Goal: Transaction & Acquisition: Purchase product/service

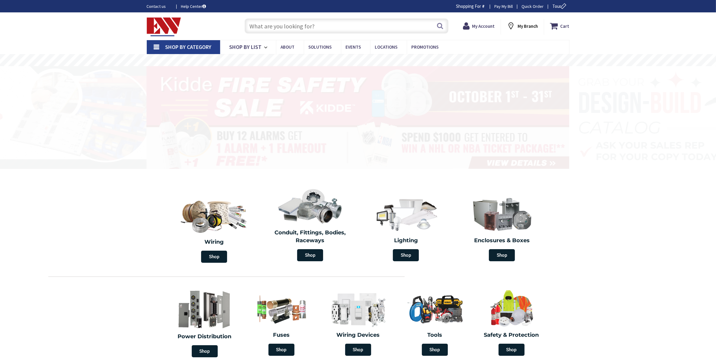
click at [278, 24] on input "text" at bounding box center [347, 25] width 204 height 15
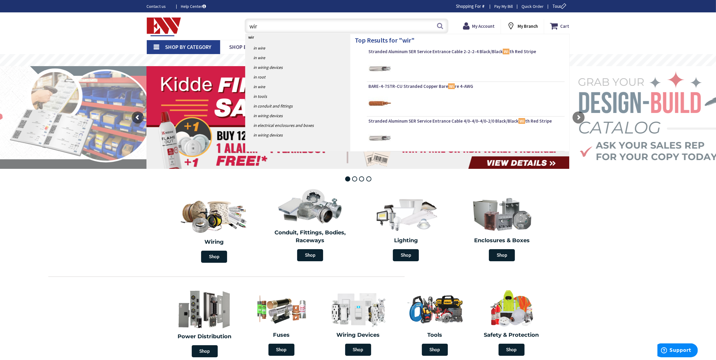
type input "wire"
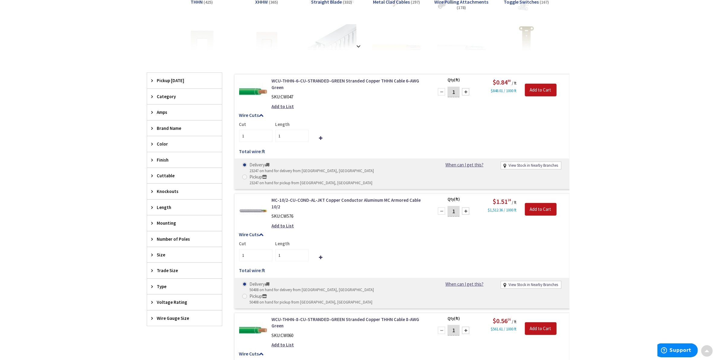
scroll to position [152, 0]
click at [152, 273] on icon at bounding box center [154, 271] width 5 height 5
click at [152, 257] on icon at bounding box center [154, 255] width 5 height 5
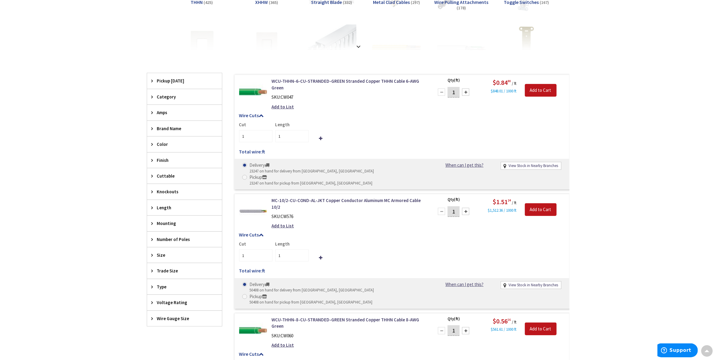
click at [152, 321] on icon at bounding box center [154, 318] width 5 height 5
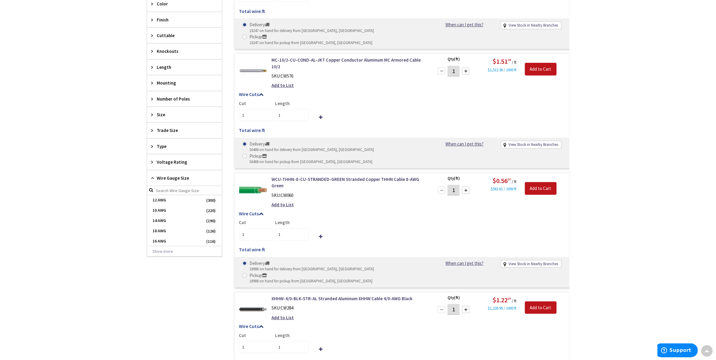
scroll to position [303, 0]
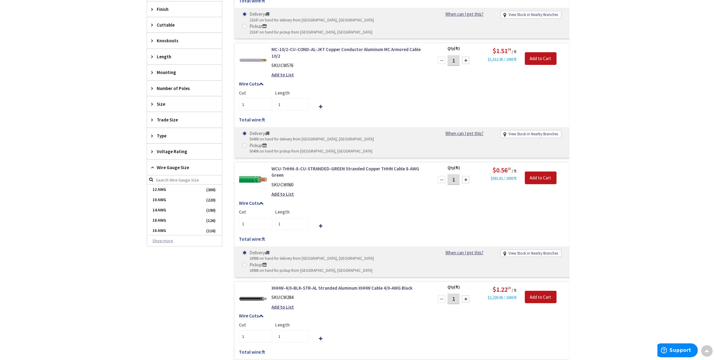
click at [169, 246] on button "Show more" at bounding box center [184, 241] width 75 height 10
click at [167, 209] on span "1 AWG" at bounding box center [184, 210] width 75 height 10
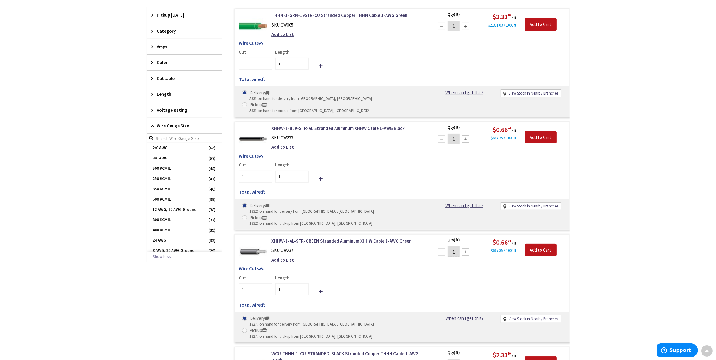
scroll to position [191, 0]
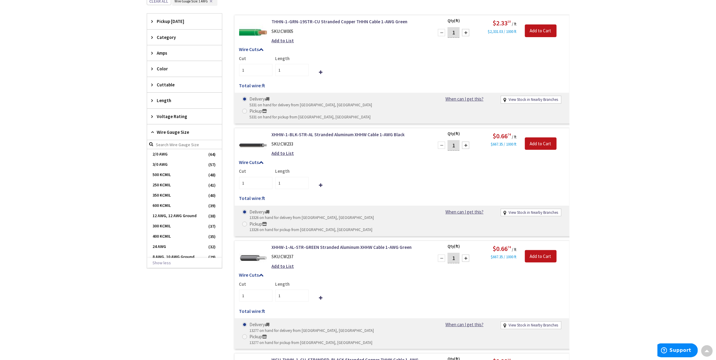
click at [150, 119] on div "Voltage Rating" at bounding box center [184, 116] width 75 height 15
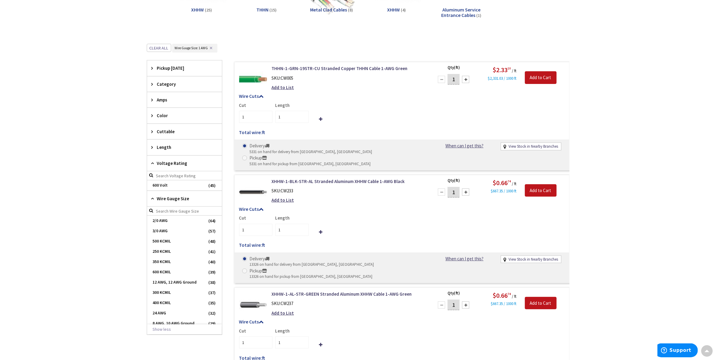
scroll to position [115, 0]
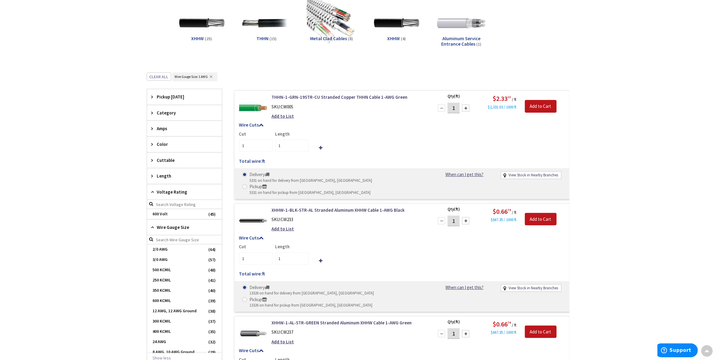
click at [154, 130] on icon at bounding box center [154, 128] width 5 height 5
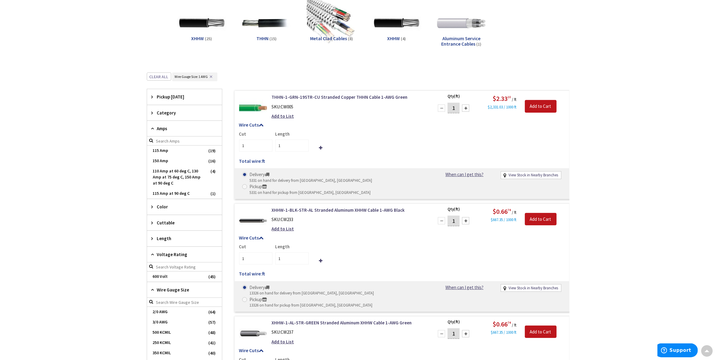
click at [153, 209] on icon at bounding box center [154, 207] width 5 height 5
click at [163, 259] on span "Brown" at bounding box center [184, 260] width 75 height 10
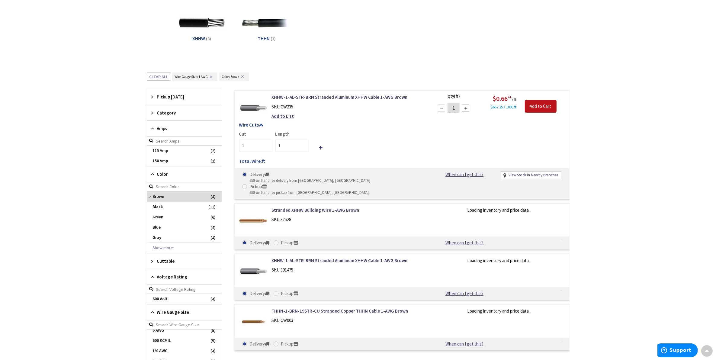
scroll to position [117, 0]
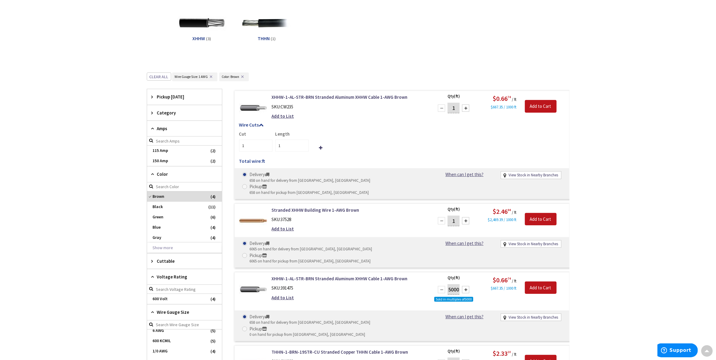
click at [153, 113] on icon at bounding box center [154, 113] width 5 height 5
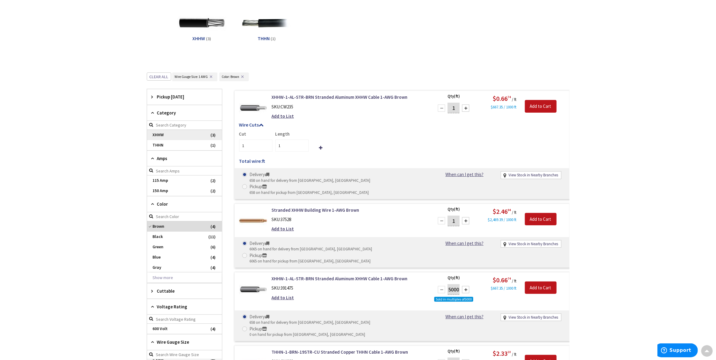
click at [158, 135] on span "XHHW" at bounding box center [184, 135] width 75 height 10
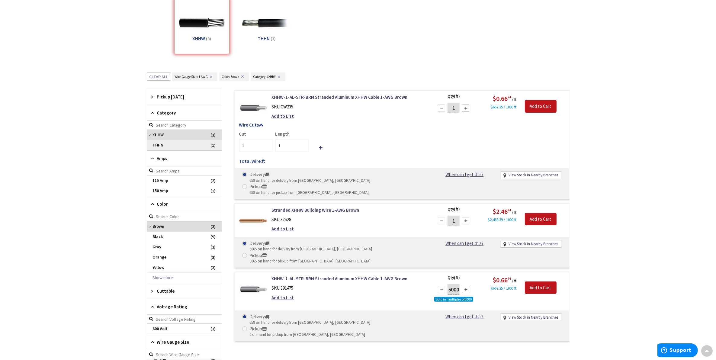
scroll to position [76, 0]
click at [149, 227] on span "Brown" at bounding box center [184, 226] width 75 height 10
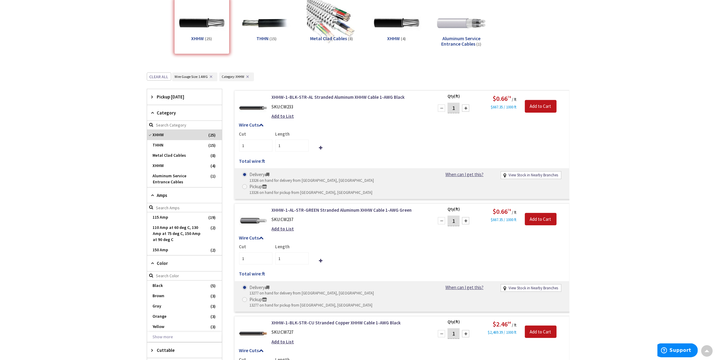
click at [152, 96] on icon at bounding box center [154, 97] width 5 height 5
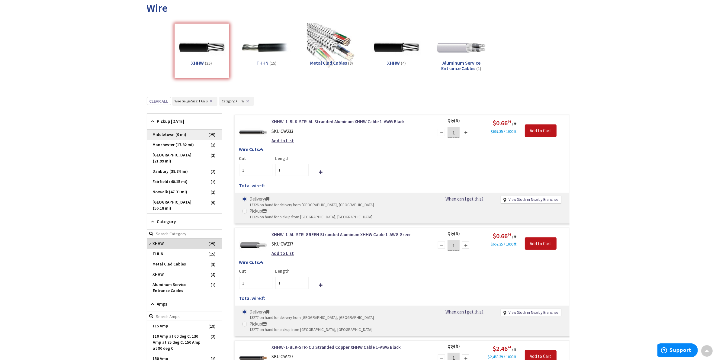
scroll to position [78, 0]
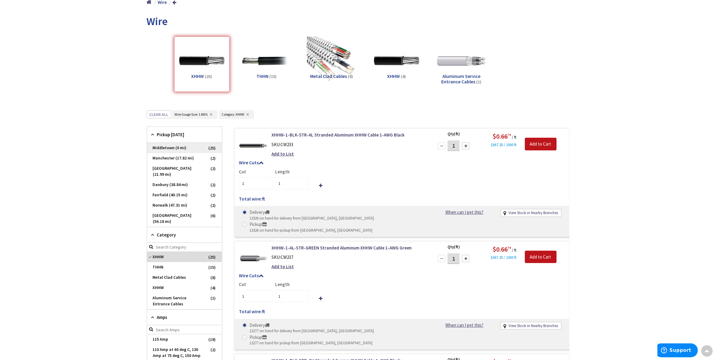
click at [158, 148] on span "Middletown (0 mi)" at bounding box center [184, 148] width 75 height 10
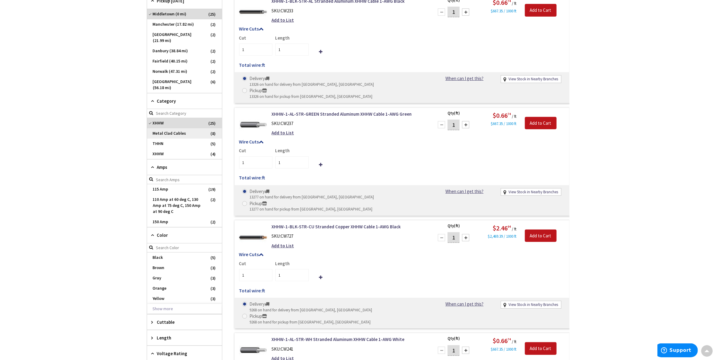
scroll to position [229, 0]
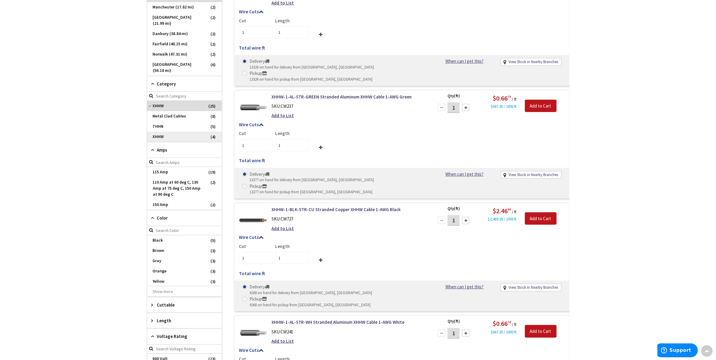
click at [166, 132] on span "XHHW" at bounding box center [184, 137] width 75 height 10
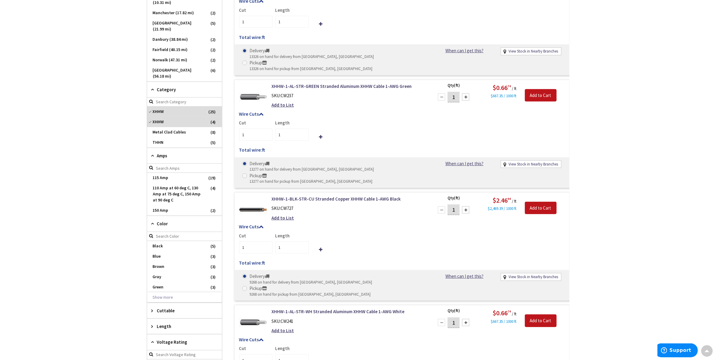
click at [651, 125] on div "Skip to Content Toggle Nav Search Cart My Cart Close" at bounding box center [358, 279] width 716 height 1011
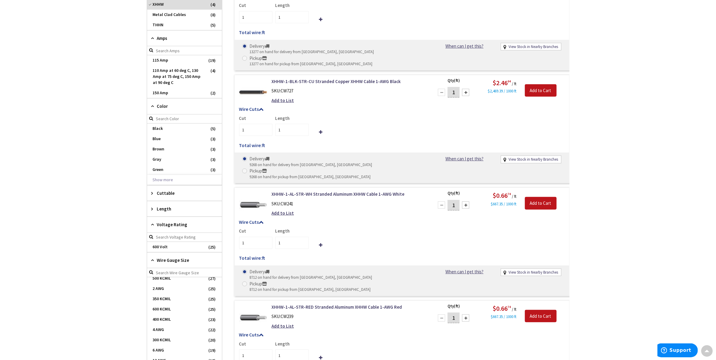
scroll to position [302, 0]
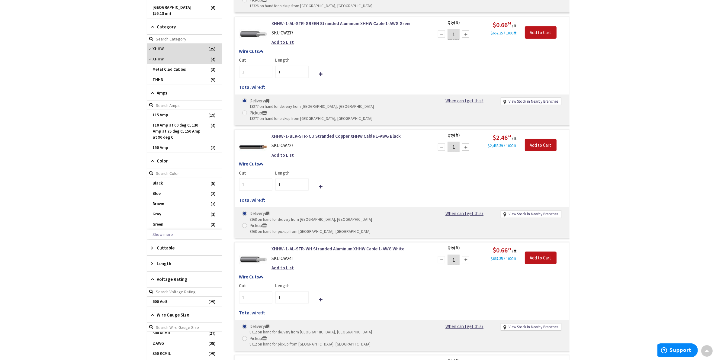
click at [153, 159] on icon at bounding box center [154, 161] width 5 height 5
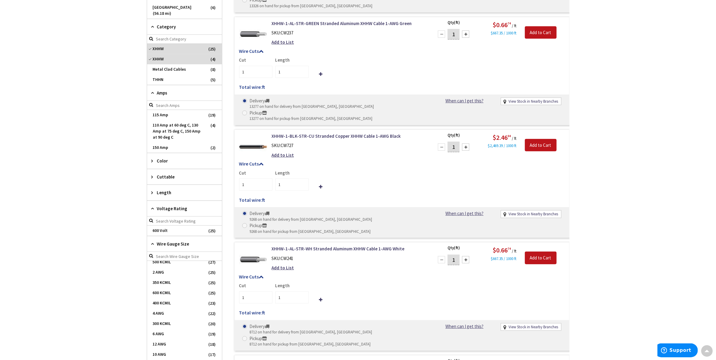
click at [153, 159] on icon at bounding box center [154, 161] width 5 height 5
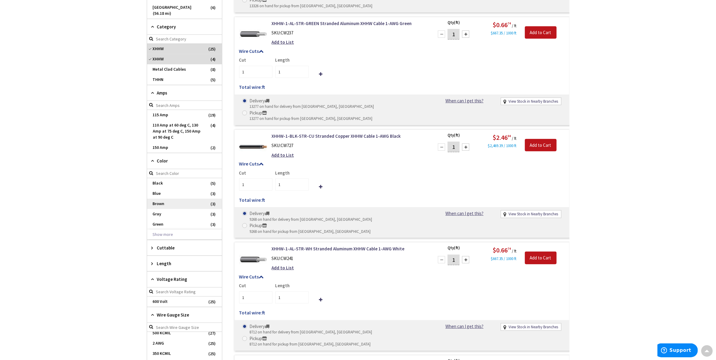
click at [179, 199] on span "Brown" at bounding box center [184, 204] width 75 height 10
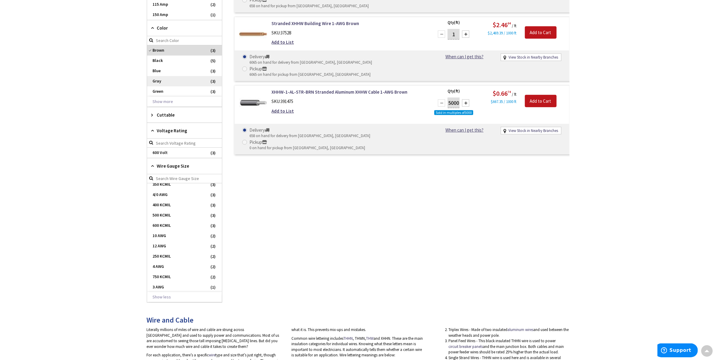
click at [190, 82] on span "Gray" at bounding box center [184, 81] width 75 height 10
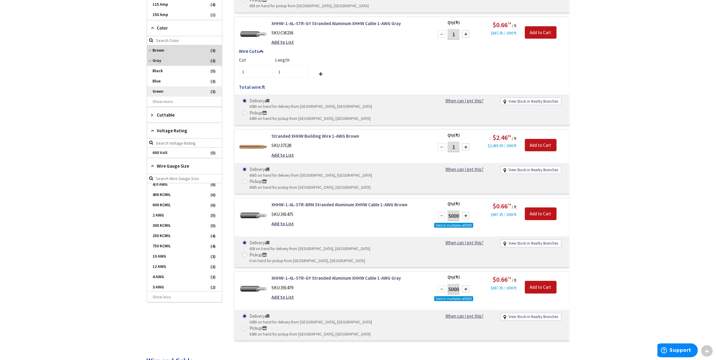
click at [184, 91] on span "Green" at bounding box center [184, 91] width 75 height 10
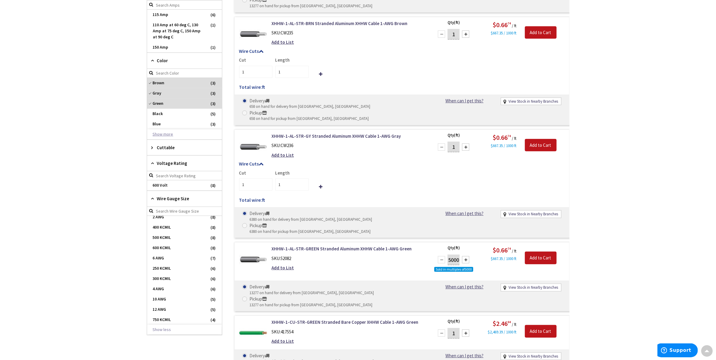
click at [166, 134] on button "Show more" at bounding box center [184, 134] width 75 height 10
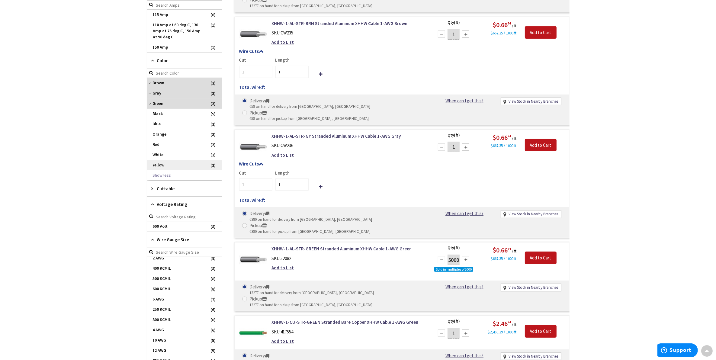
click at [165, 166] on span "Yellow" at bounding box center [184, 165] width 75 height 10
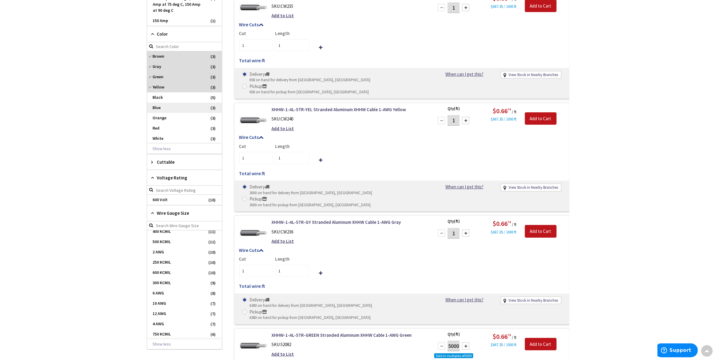
scroll to position [340, 0]
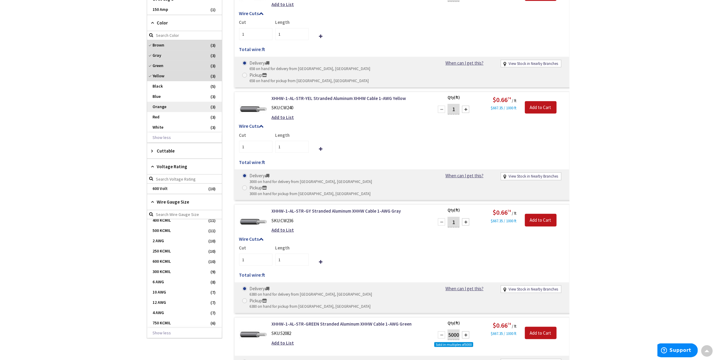
click at [160, 106] on span "Orange" at bounding box center [184, 107] width 75 height 10
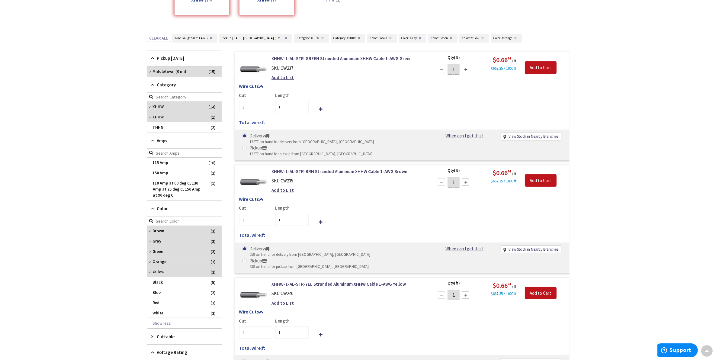
scroll to position [161, 0]
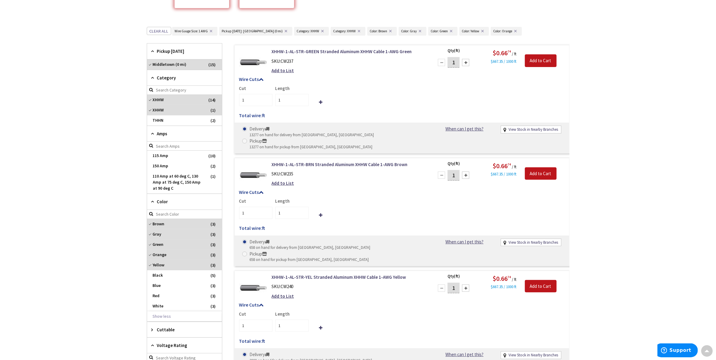
click at [152, 79] on icon at bounding box center [154, 78] width 5 height 5
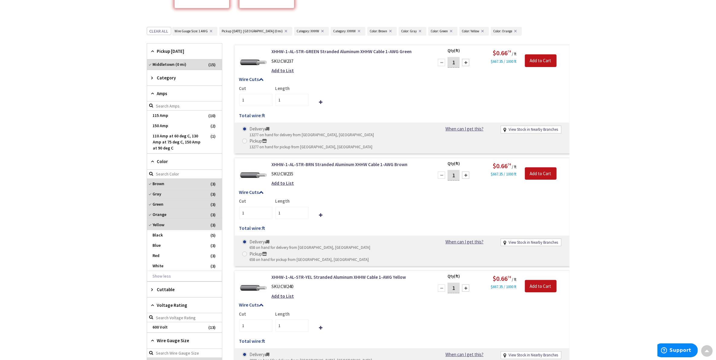
click at [150, 77] on div "Category" at bounding box center [184, 77] width 75 height 15
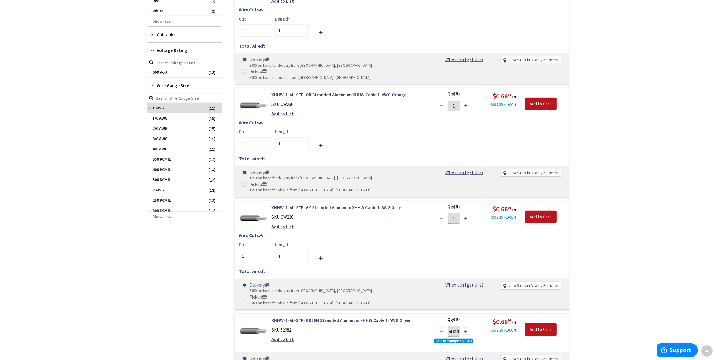
scroll to position [463, 0]
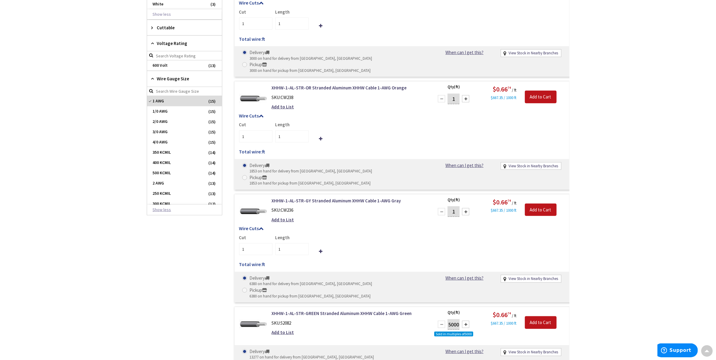
click at [162, 212] on button "Show less" at bounding box center [184, 210] width 75 height 10
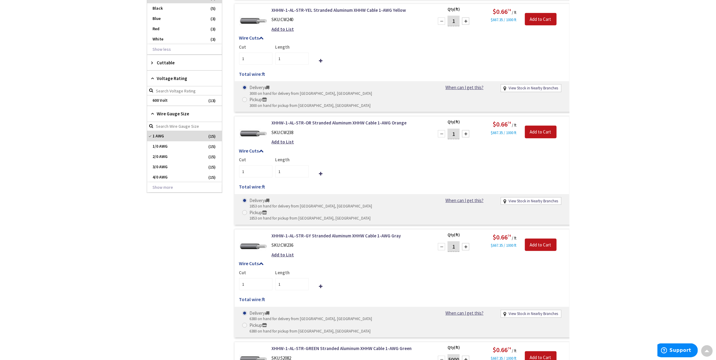
scroll to position [388, 0]
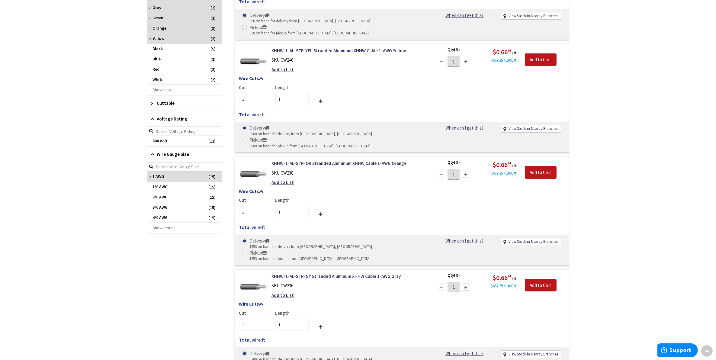
click at [153, 155] on icon at bounding box center [154, 154] width 5 height 5
click at [152, 120] on icon at bounding box center [154, 119] width 5 height 5
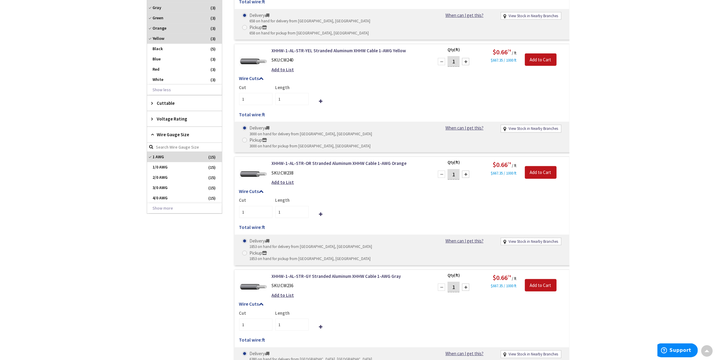
click at [152, 120] on icon at bounding box center [154, 119] width 5 height 5
click at [157, 141] on span "600 Volt" at bounding box center [184, 141] width 75 height 10
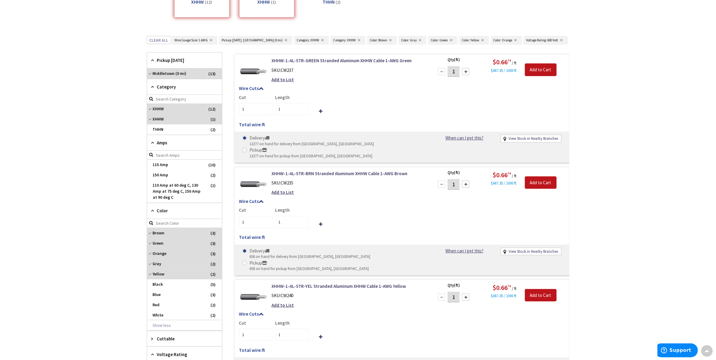
scroll to position [151, 0]
click at [160, 120] on span "XHHW" at bounding box center [184, 120] width 75 height 10
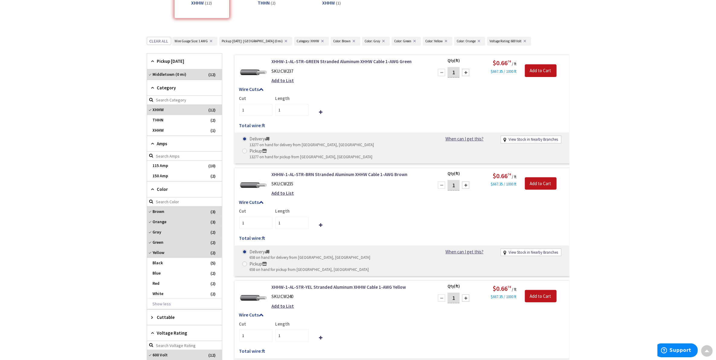
click at [152, 62] on icon at bounding box center [154, 61] width 5 height 5
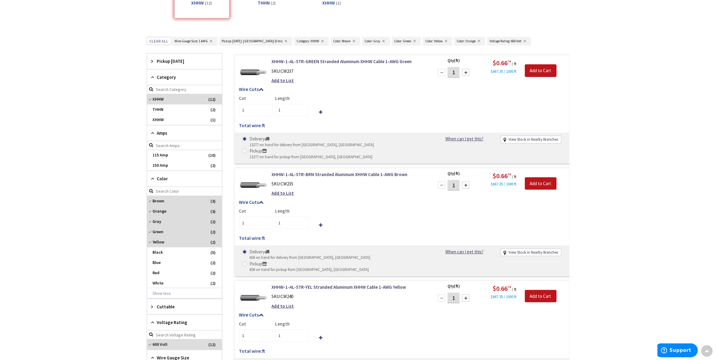
click at [152, 62] on icon at bounding box center [154, 61] width 5 height 5
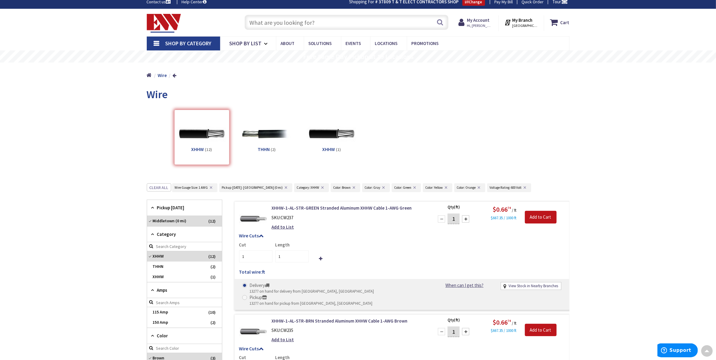
scroll to position [0, 0]
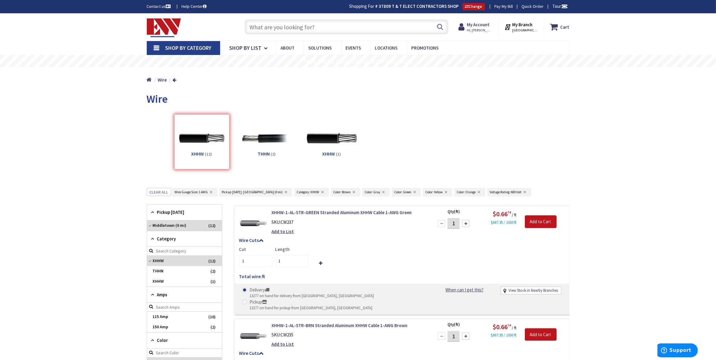
click at [324, 148] on img at bounding box center [331, 138] width 55 height 55
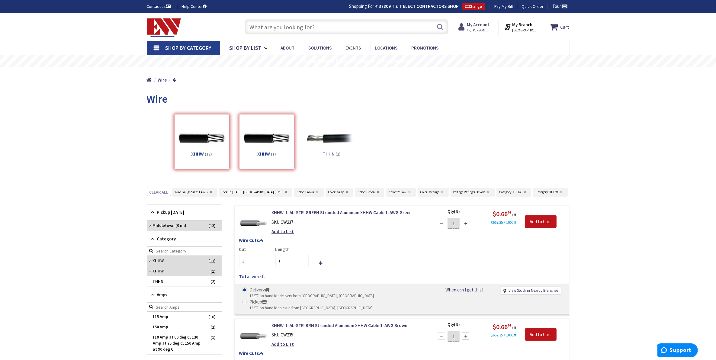
click at [474, 29] on span "Hi, [PERSON_NAME]" at bounding box center [480, 30] width 26 height 5
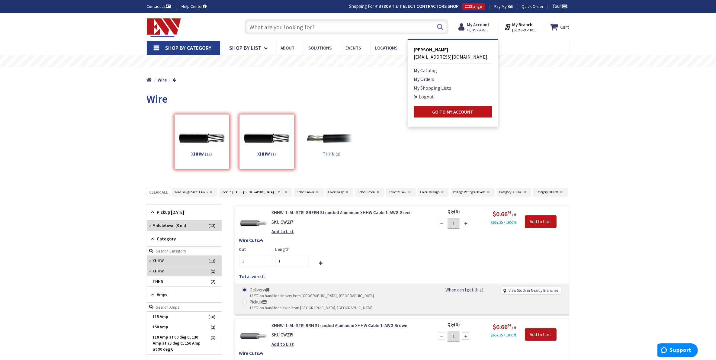
click at [421, 94] on link "Logout" at bounding box center [424, 96] width 20 height 7
